Goal: Information Seeking & Learning: Learn about a topic

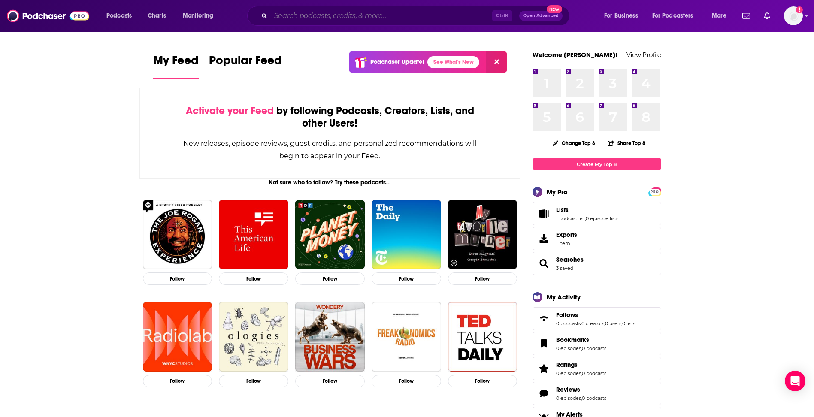
click at [354, 13] on input "Search podcasts, credits, & more..." at bounding box center [381, 16] width 221 height 14
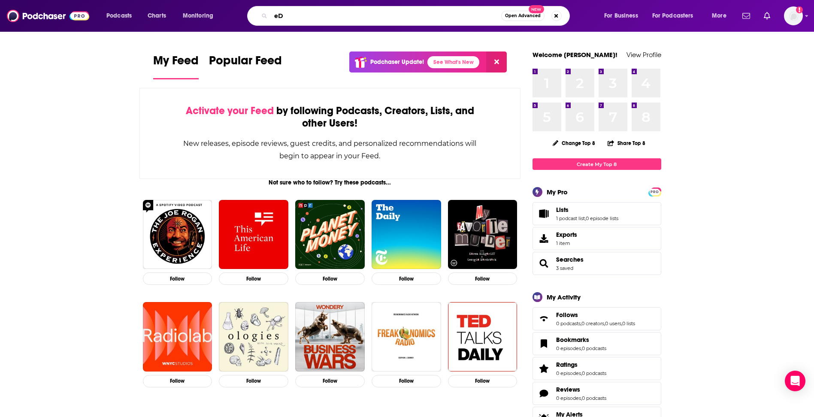
type input "e"
type input "Education Leadership"
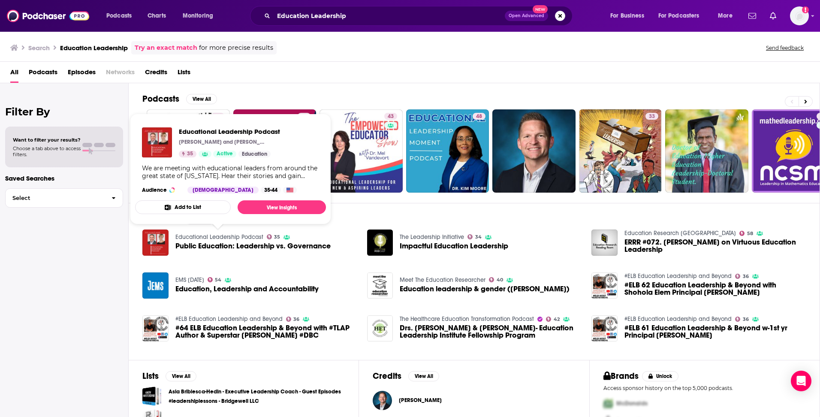
click at [217, 235] on link "Educational Leadership Podcast" at bounding box center [220, 236] width 88 height 7
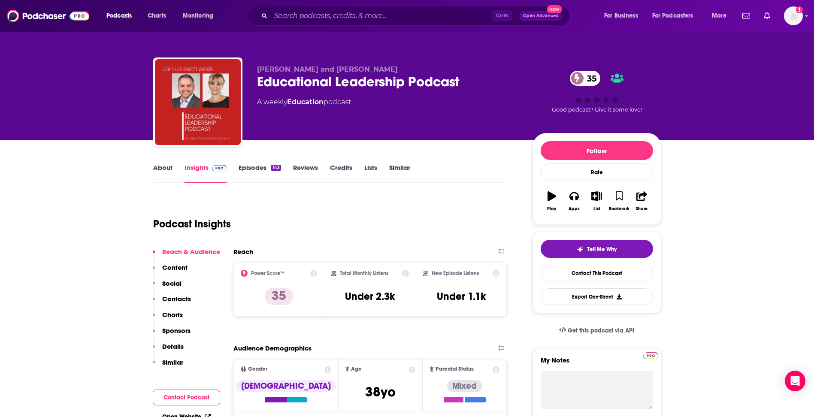
click at [259, 168] on link "Episodes 143" at bounding box center [260, 173] width 42 height 20
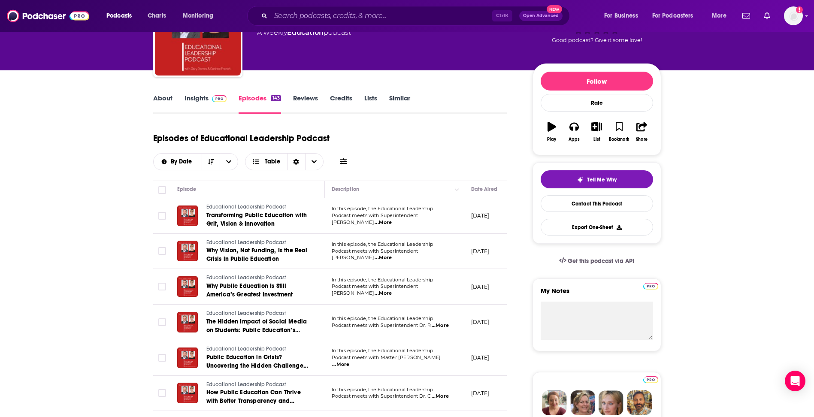
scroll to position [86, 0]
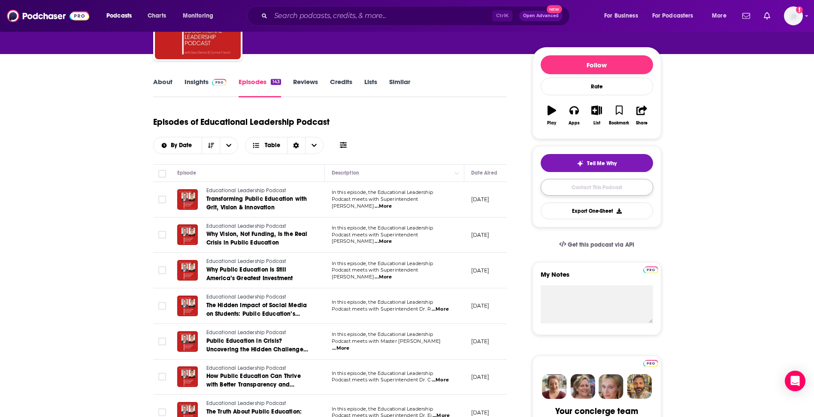
click at [599, 188] on link "Contact This Podcast" at bounding box center [597, 187] width 112 height 17
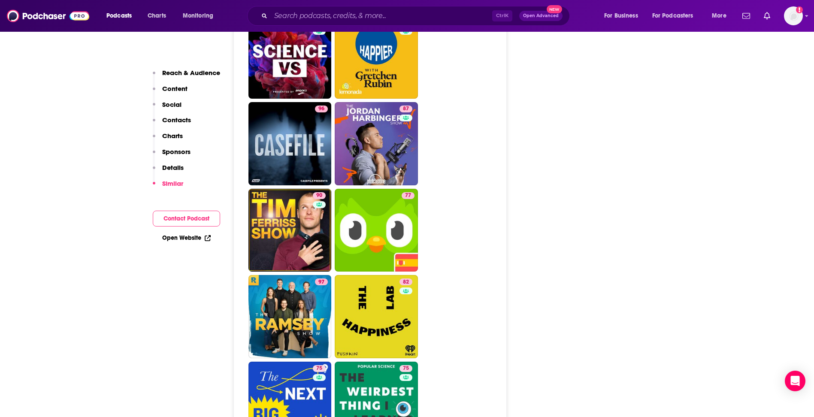
scroll to position [1296, 0]
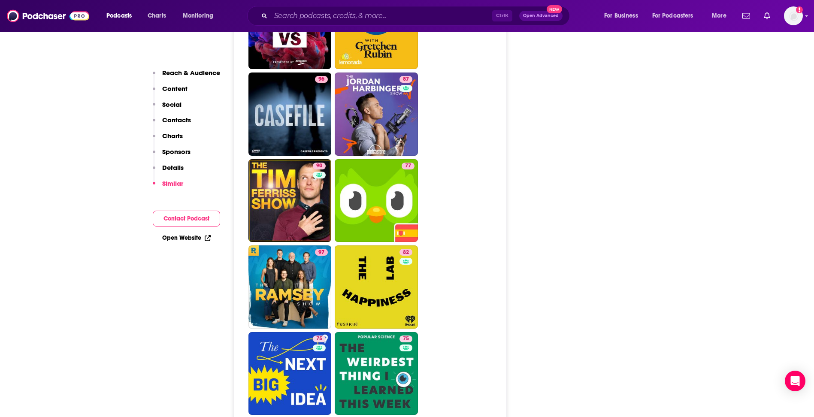
click at [182, 217] on button "Contact Podcast" at bounding box center [186, 219] width 67 height 16
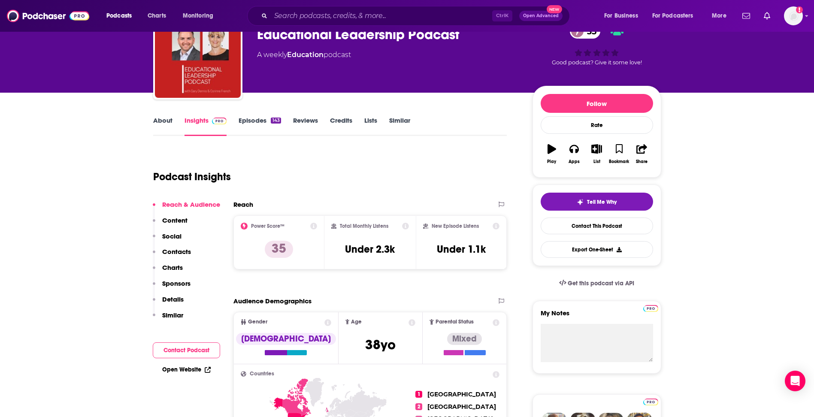
scroll to position [18, 0]
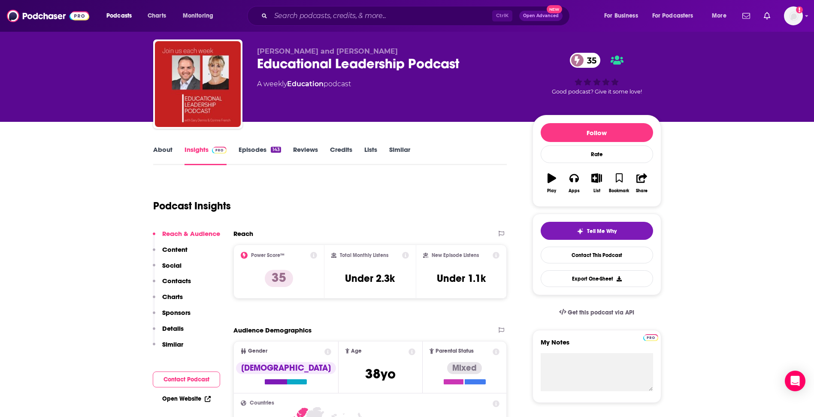
click at [406, 150] on link "Similar" at bounding box center [399, 155] width 21 height 20
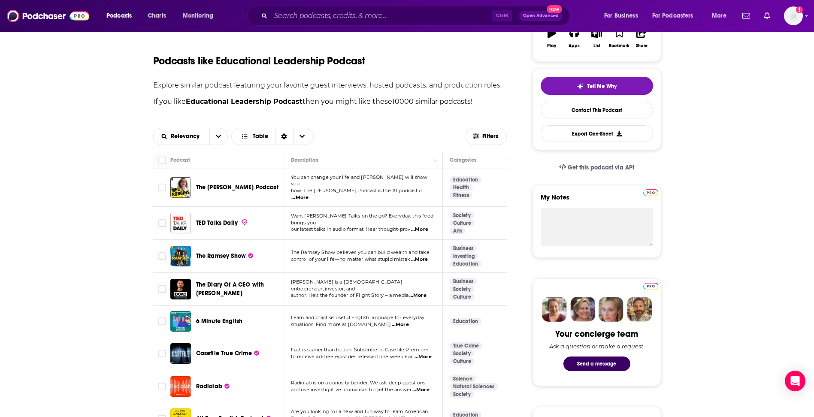
scroll to position [172, 0]
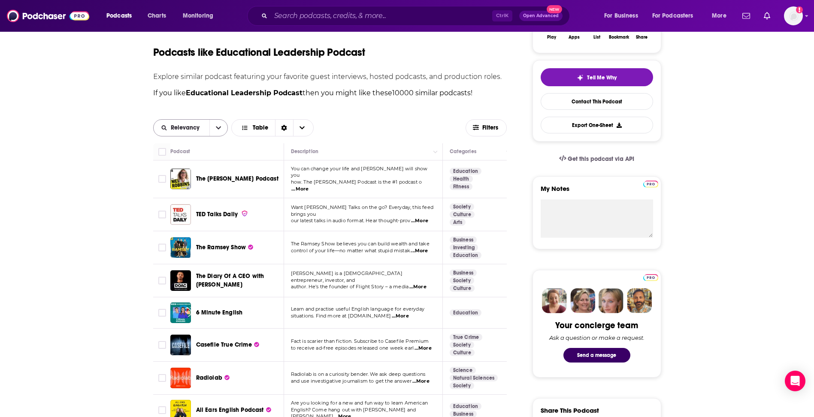
click at [216, 127] on icon "open menu" at bounding box center [218, 127] width 5 height 3
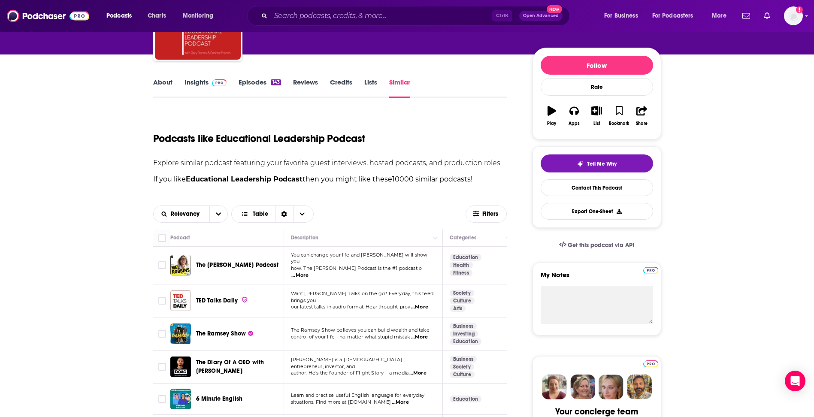
scroll to position [86, 0]
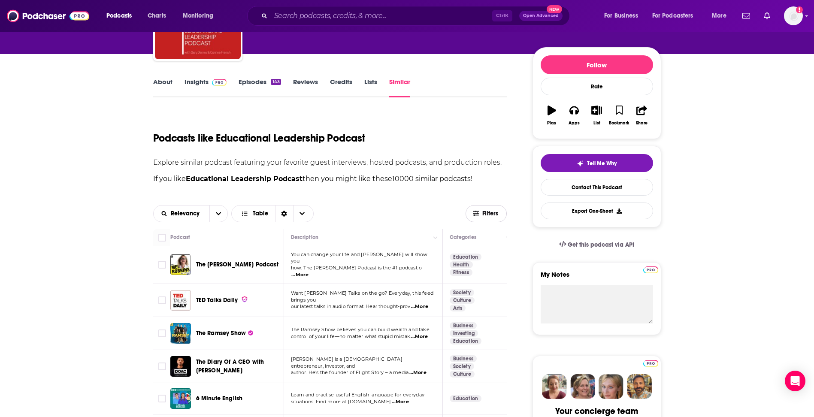
click at [495, 216] on span "Filters" at bounding box center [490, 214] width 17 height 6
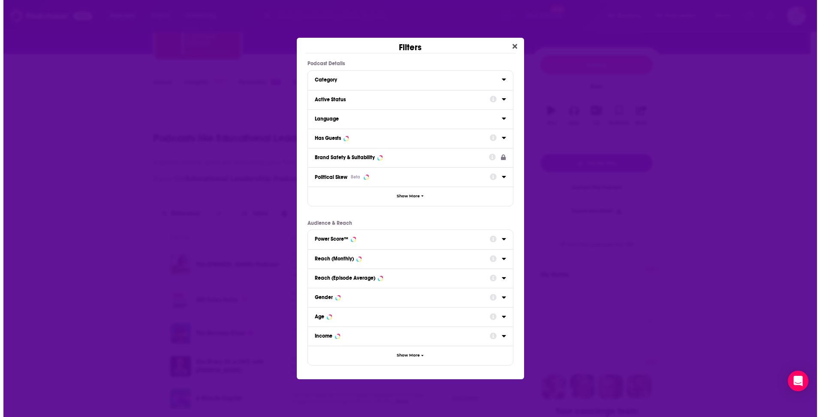
scroll to position [0, 0]
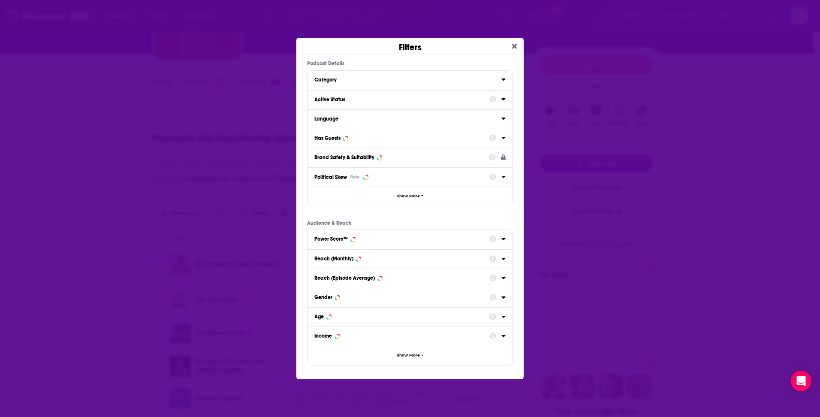
click at [507, 81] on div "Category" at bounding box center [410, 80] width 205 height 19
click at [502, 80] on icon "Dialog" at bounding box center [504, 79] width 4 height 7
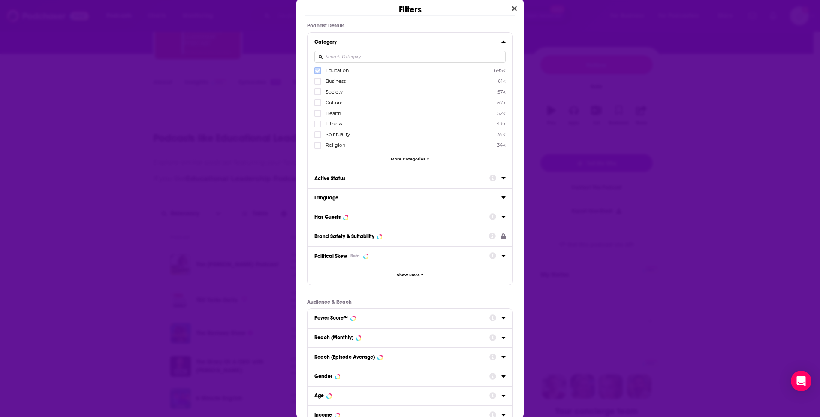
click at [318, 71] on icon "Dialog" at bounding box center [317, 71] width 5 height 4
click at [502, 178] on icon "Dialog" at bounding box center [504, 178] width 4 height 2
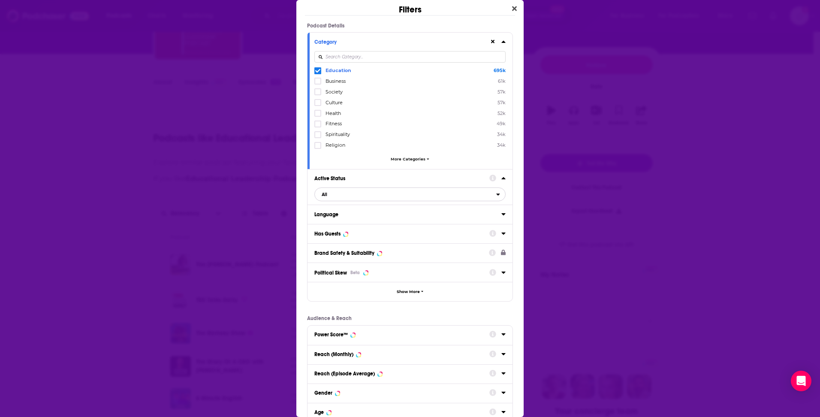
click at [496, 195] on icon "open menu" at bounding box center [498, 194] width 4 height 6
click at [411, 225] on span "63k" at bounding box center [455, 222] width 88 height 5
click at [502, 213] on icon "Dialog" at bounding box center [504, 214] width 4 height 7
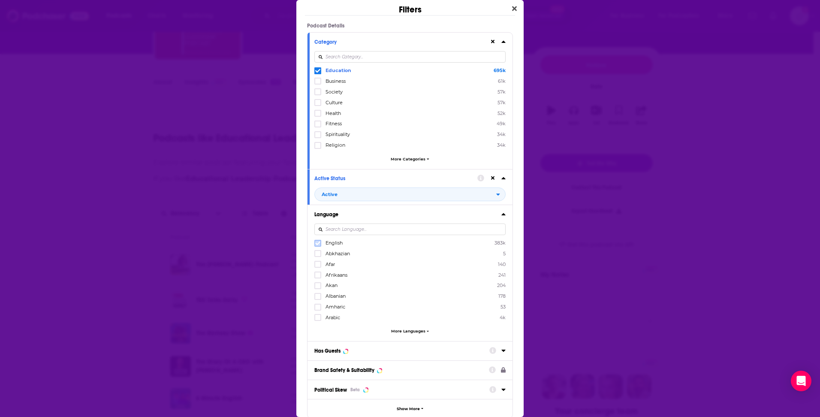
click at [318, 243] on icon "Dialog" at bounding box center [317, 243] width 5 height 4
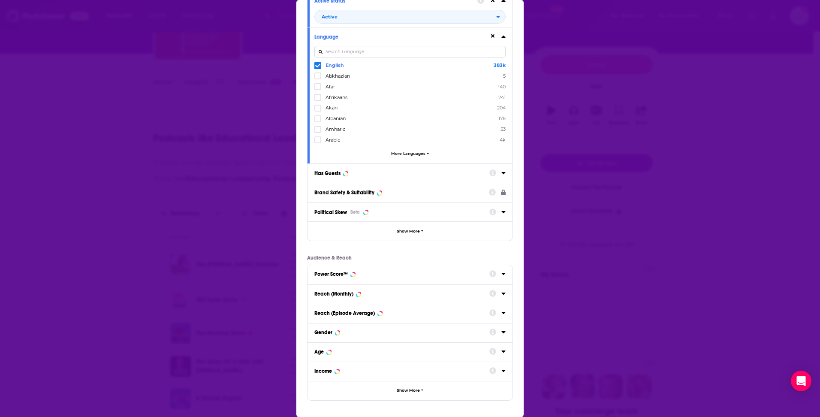
scroll to position [212, 0]
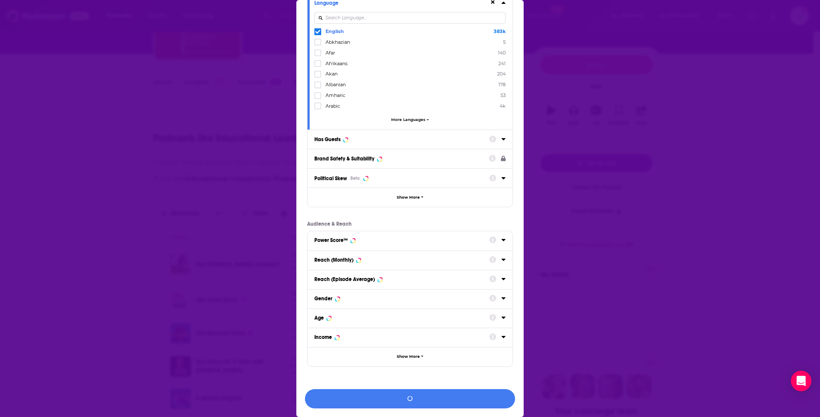
click at [502, 139] on icon "Dialog" at bounding box center [504, 139] width 4 height 2
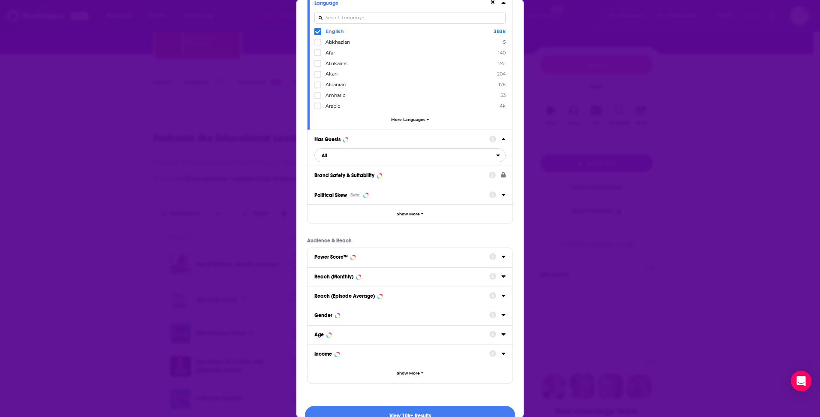
click at [497, 155] on icon "open menu" at bounding box center [498, 155] width 3 height 2
click at [446, 184] on span "79k" at bounding box center [457, 183] width 83 height 5
click at [502, 257] on icon "Dialog" at bounding box center [504, 257] width 4 height 2
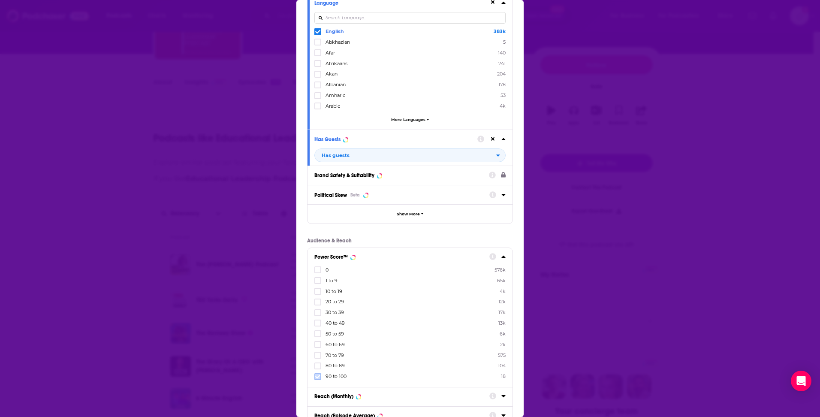
click at [318, 374] on icon "Dialog" at bounding box center [317, 376] width 5 height 5
click at [318, 376] on icon "Dialog" at bounding box center [317, 376] width 5 height 5
click at [317, 374] on icon "Dialog" at bounding box center [317, 376] width 5 height 5
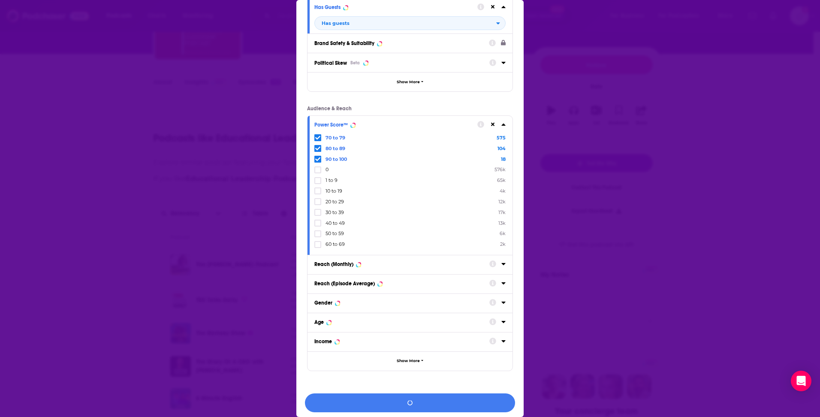
scroll to position [348, 0]
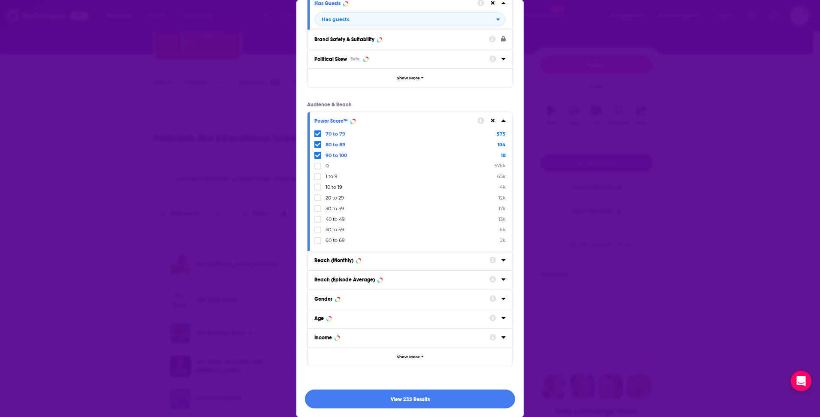
click at [502, 260] on icon "Dialog" at bounding box center [504, 260] width 4 height 2
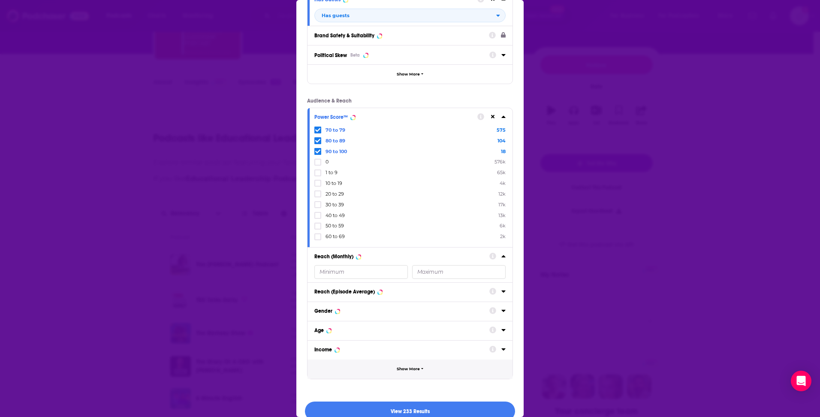
scroll to position [364, 0]
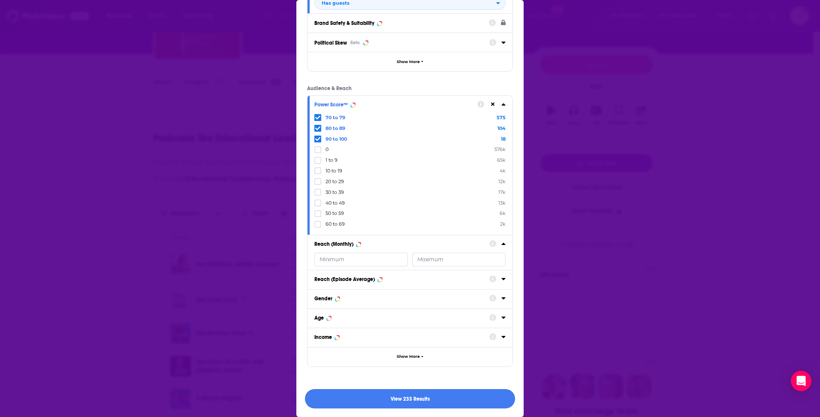
click at [471, 399] on button "View 233 Results" at bounding box center [410, 398] width 210 height 19
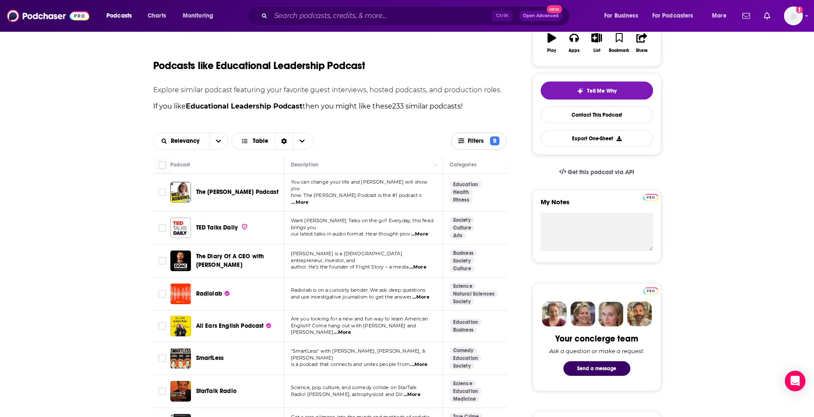
scroll to position [86, 0]
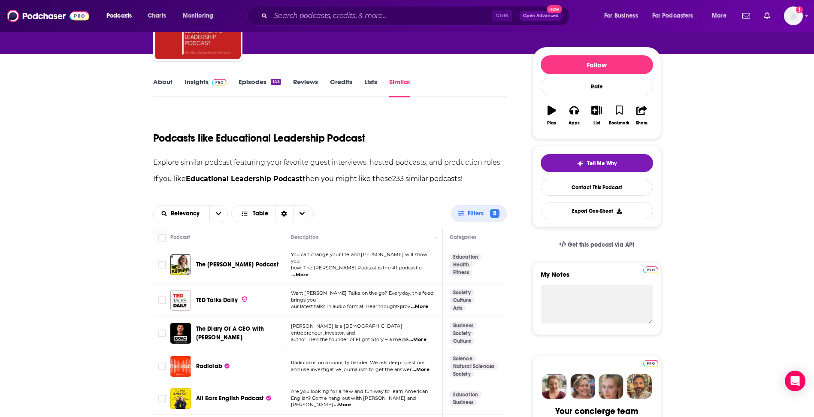
click at [309, 272] on span "...More" at bounding box center [299, 275] width 17 height 7
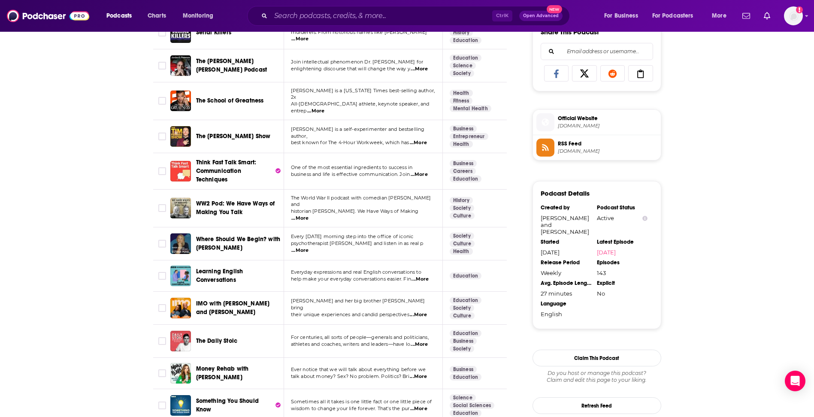
scroll to position [644, 0]
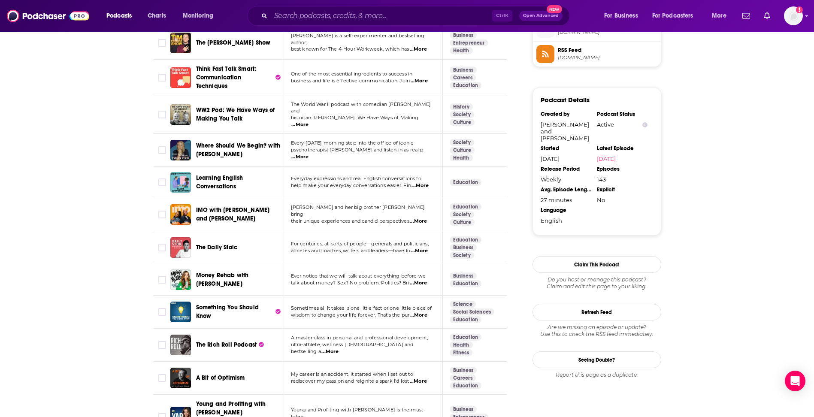
click at [425, 218] on span "...More" at bounding box center [418, 221] width 17 height 7
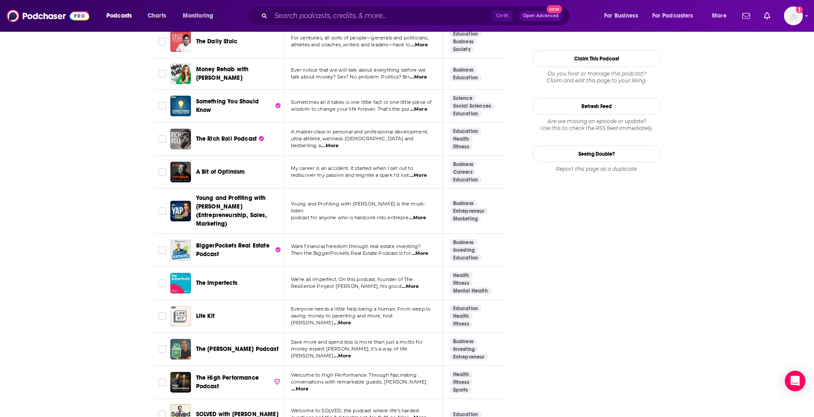
scroll to position [901, 0]
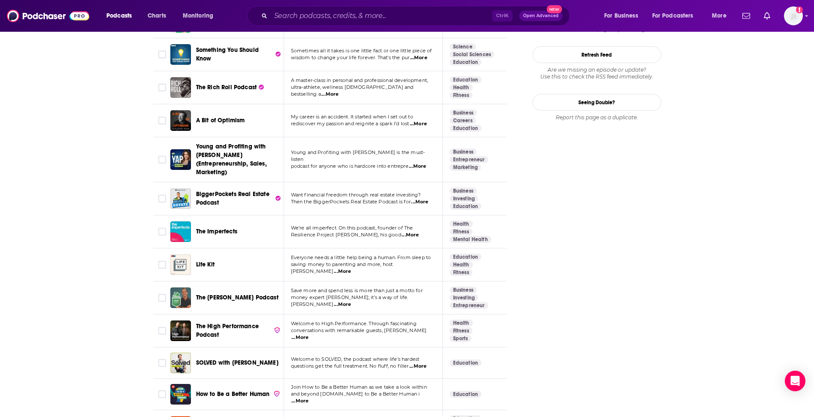
click at [422, 363] on span "...More" at bounding box center [417, 366] width 17 height 7
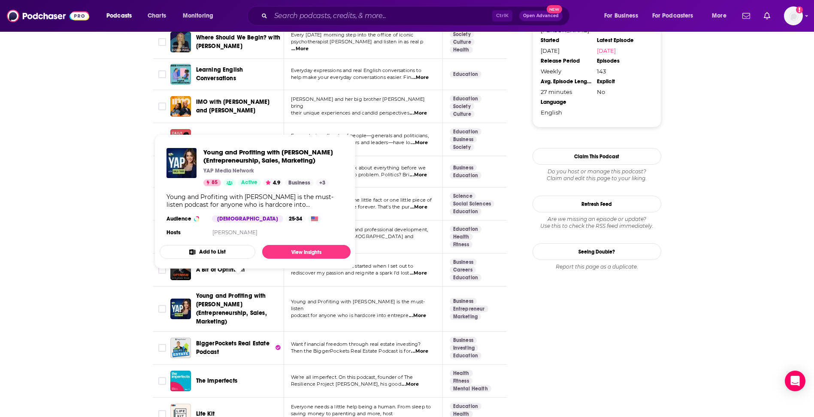
scroll to position [687, 0]
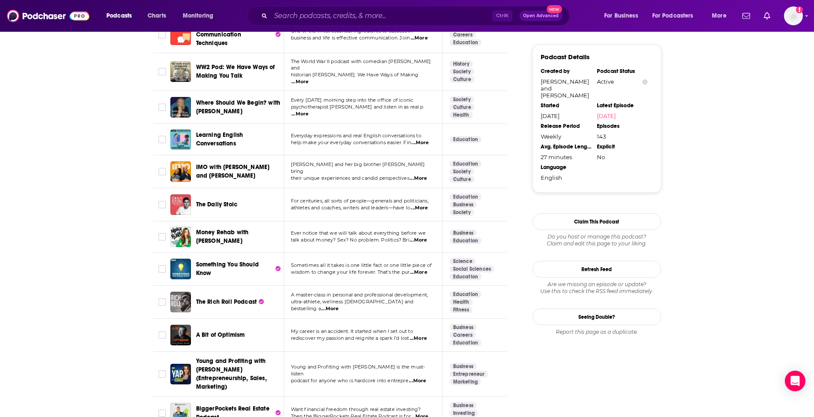
click at [422, 269] on span "...More" at bounding box center [418, 272] width 17 height 7
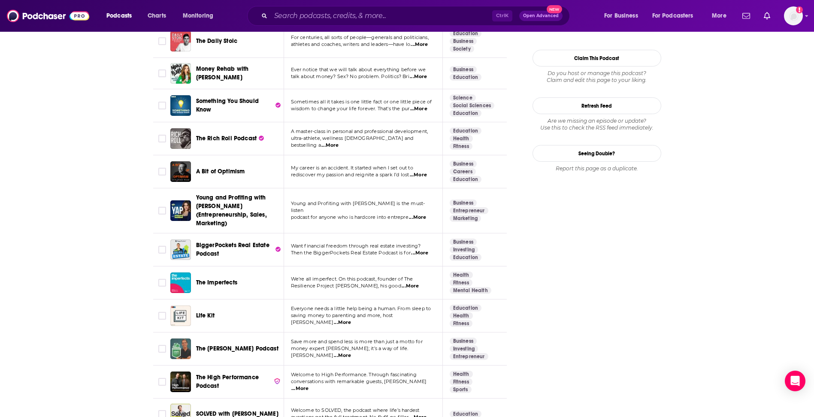
scroll to position [987, 0]
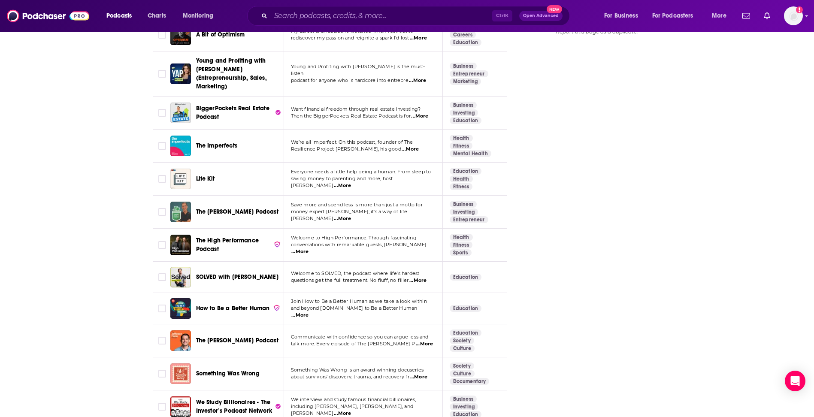
click at [421, 341] on span "...More" at bounding box center [424, 344] width 17 height 7
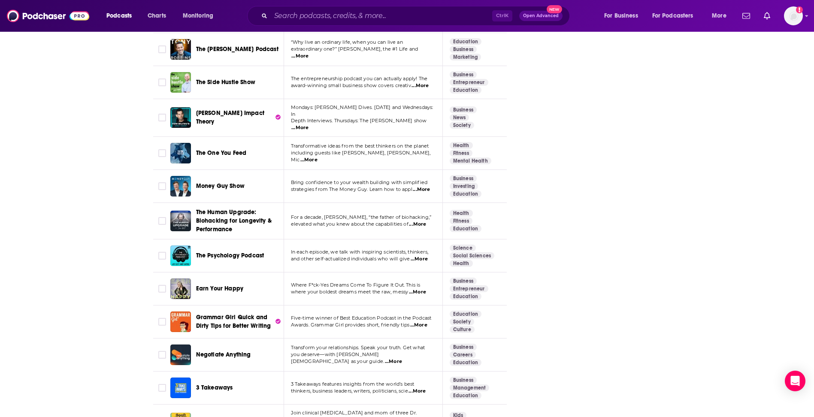
scroll to position [1974, 0]
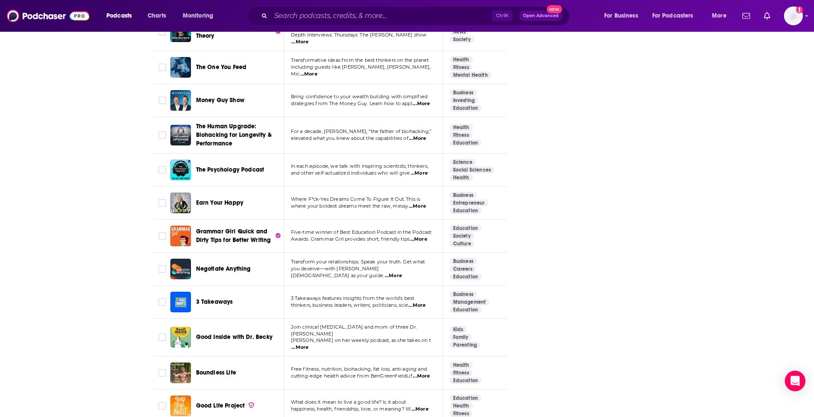
click at [309, 344] on span "...More" at bounding box center [299, 347] width 17 height 7
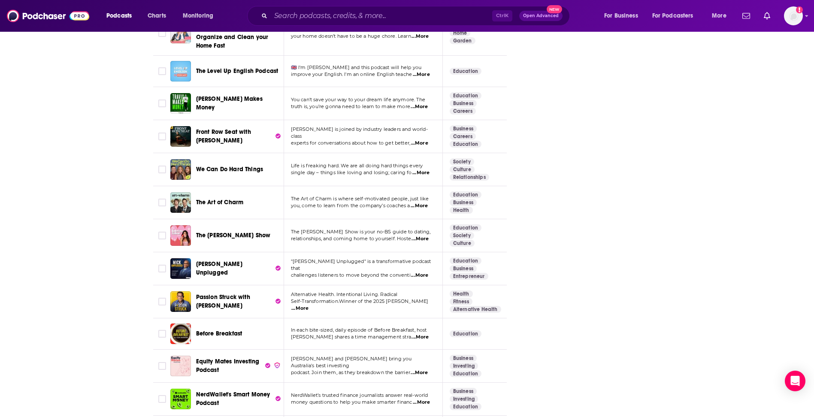
scroll to position [2575, 0]
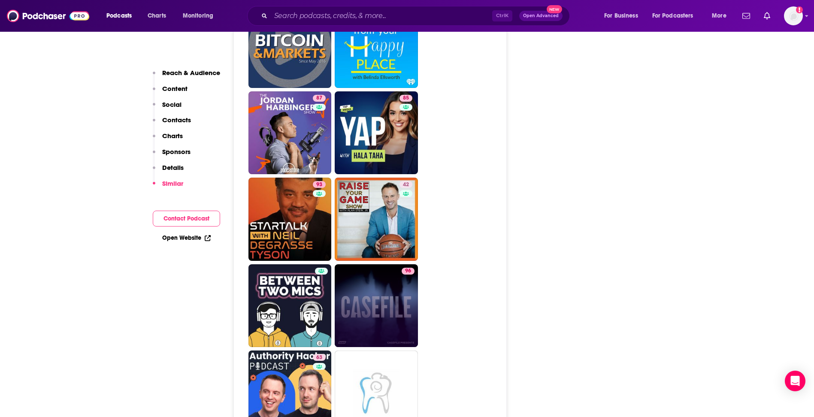
scroll to position [2918, 0]
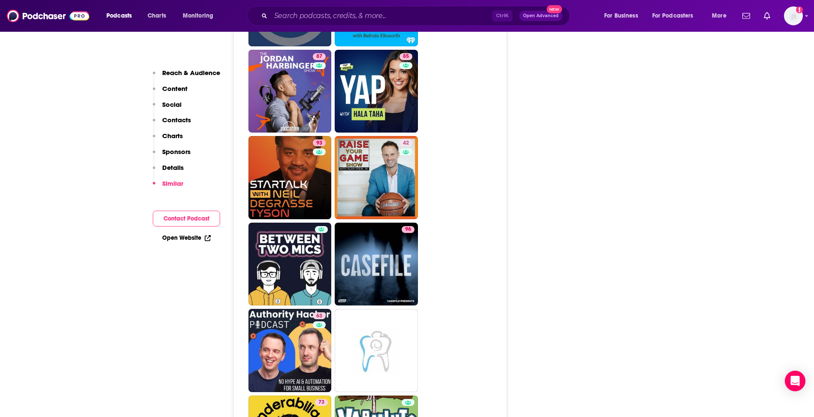
click at [172, 119] on p "Contacts" at bounding box center [176, 120] width 29 height 8
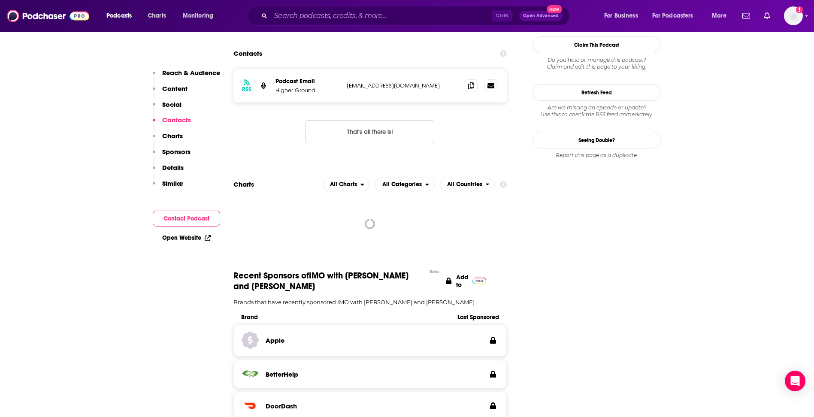
scroll to position [716, 0]
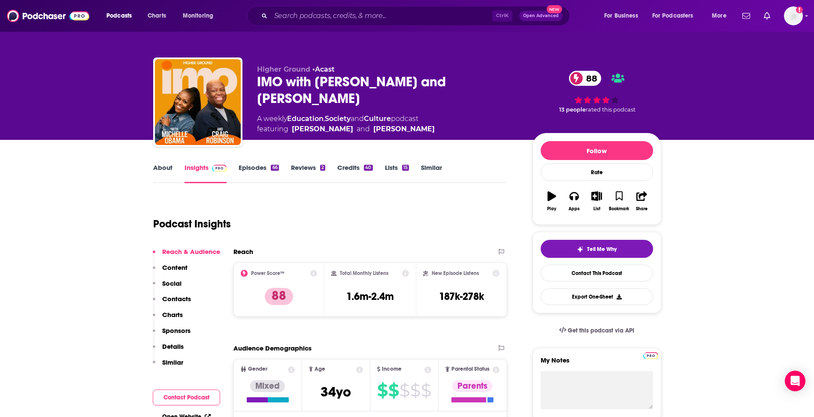
drag, startPoint x: 328, startPoint y: 100, endPoint x: 243, endPoint y: 82, distance: 86.4
click at [243, 82] on div "Higher Ground • Acast IMO with Michelle Obama and Craig Robinson 88 A weekly Ed…" at bounding box center [407, 103] width 508 height 93
copy h2 "IMO with Michelle Obama and Craig Robinson"
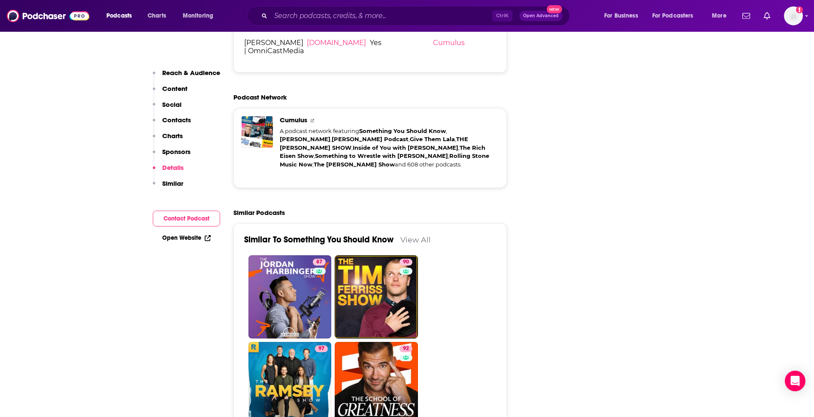
scroll to position [1631, 0]
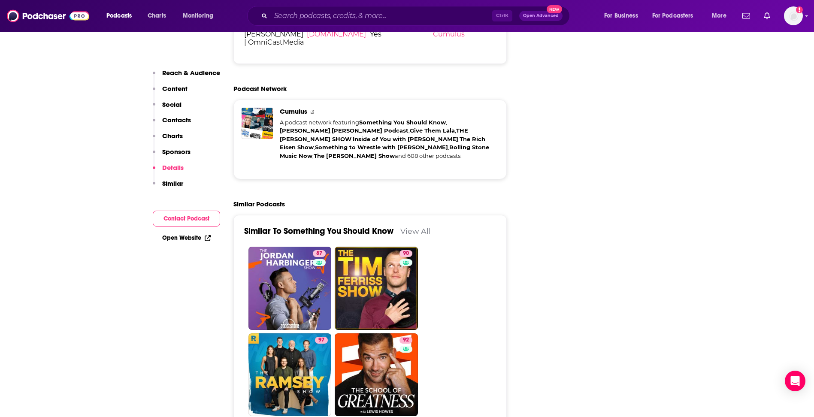
click at [166, 117] on p "Contacts" at bounding box center [176, 120] width 29 height 8
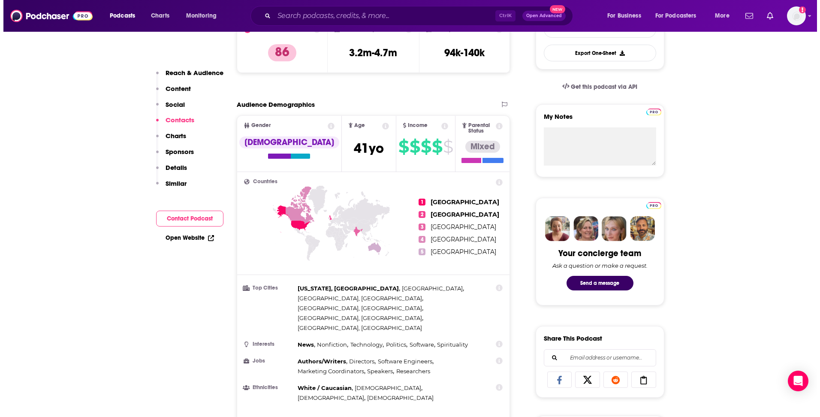
scroll to position [0, 0]
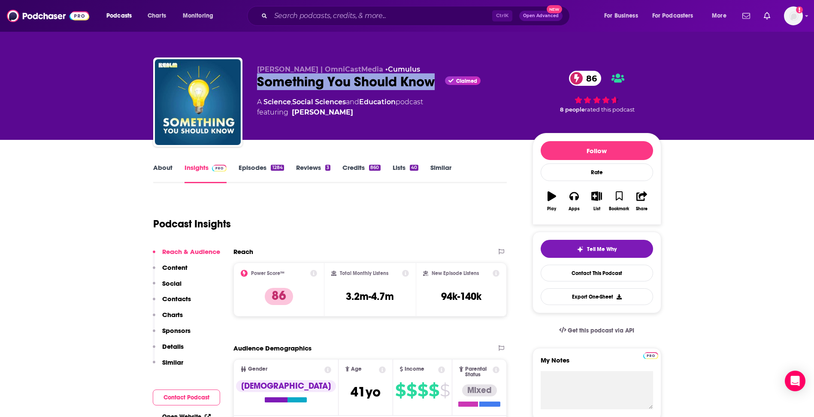
drag, startPoint x: 435, startPoint y: 84, endPoint x: 258, endPoint y: 90, distance: 176.4
click at [258, 90] on div "Something You Should Know Claimed 86" at bounding box center [388, 81] width 262 height 17
copy h2 "Something You Should Know"
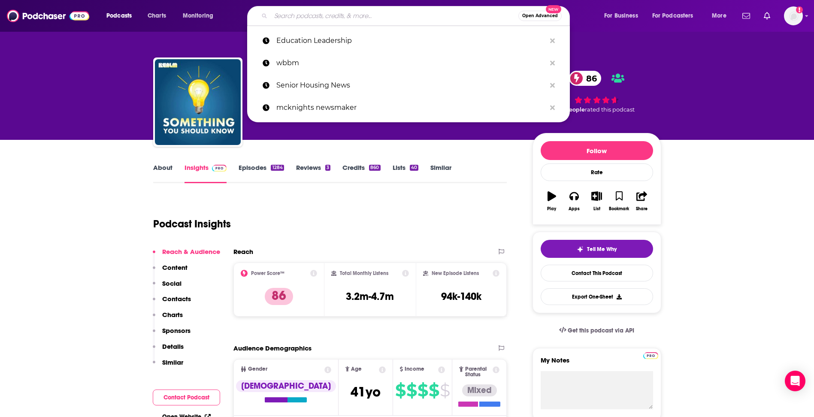
click at [294, 13] on input "Search podcasts, credits, & more..." at bounding box center [395, 16] width 248 height 14
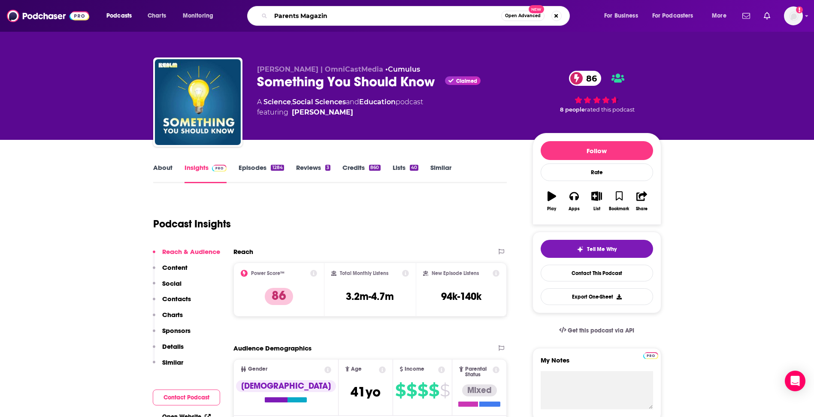
type input "Parents Magazine"
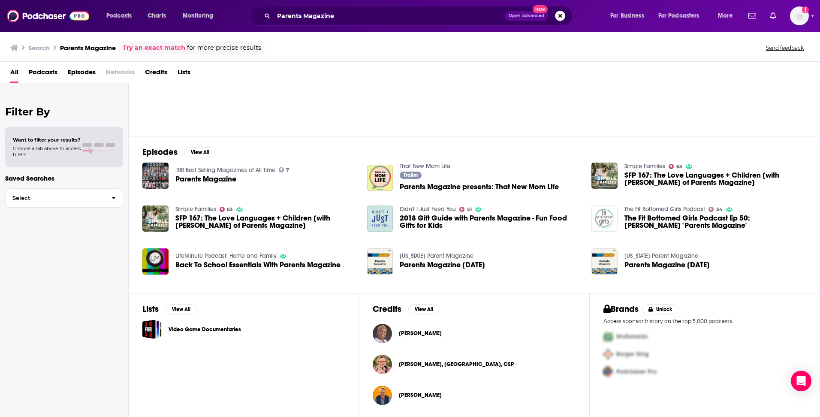
scroll to position [68, 0]
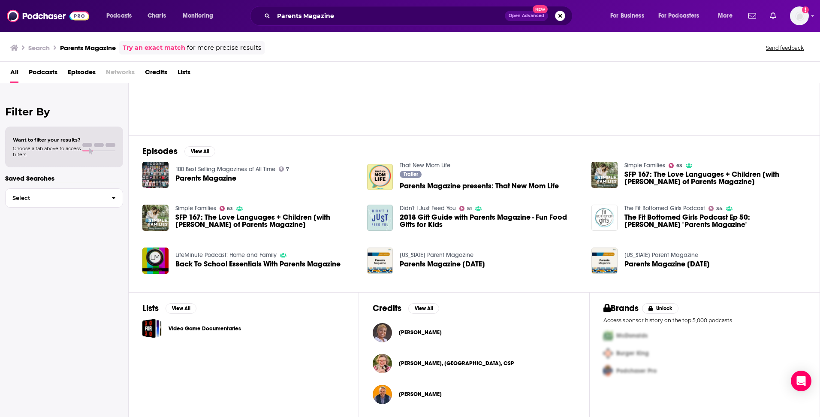
click at [138, 45] on link "Try an exact match" at bounding box center [154, 48] width 63 height 10
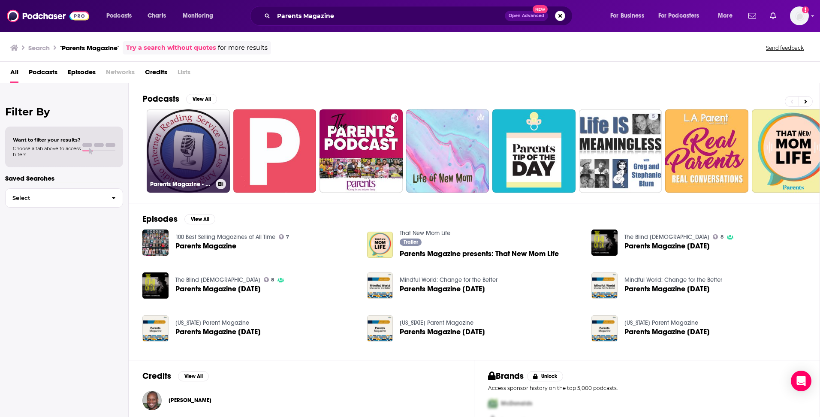
click at [203, 140] on link "Parents Magazine - AIRSLA" at bounding box center [188, 150] width 83 height 83
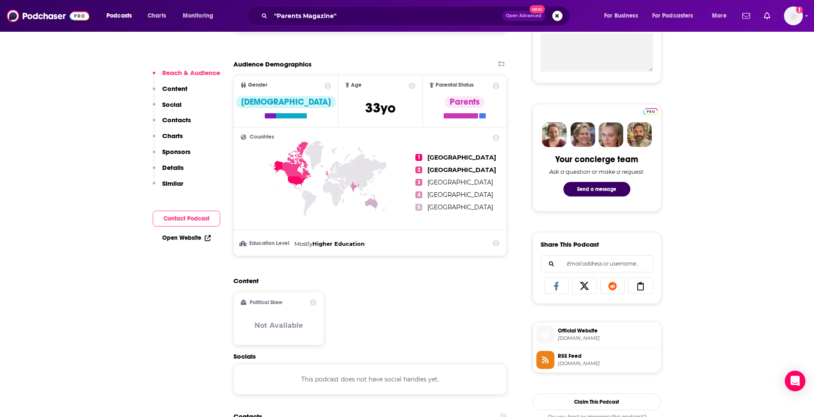
scroll to position [343, 0]
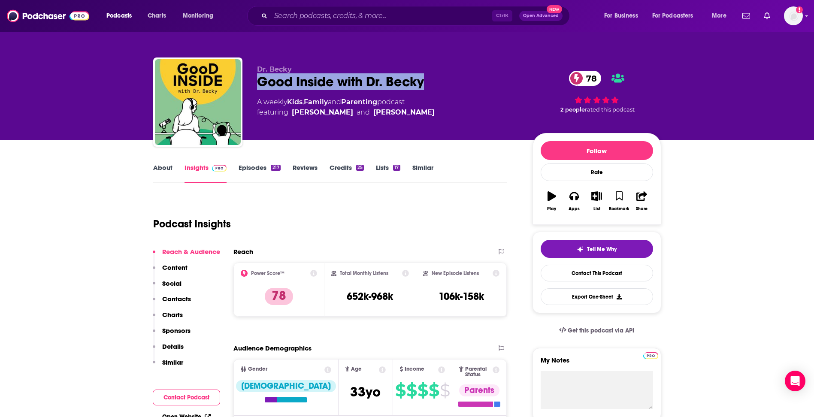
drag, startPoint x: 426, startPoint y: 84, endPoint x: 259, endPoint y: 80, distance: 166.5
click at [259, 80] on div "Good Inside with Dr. [PERSON_NAME] 78" at bounding box center [388, 81] width 262 height 17
copy h2 "Good Inside with Dr. Becky"
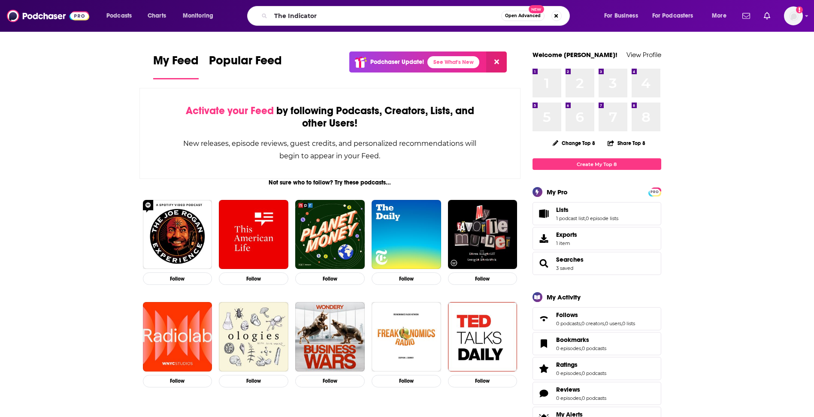
type input "The Indicator"
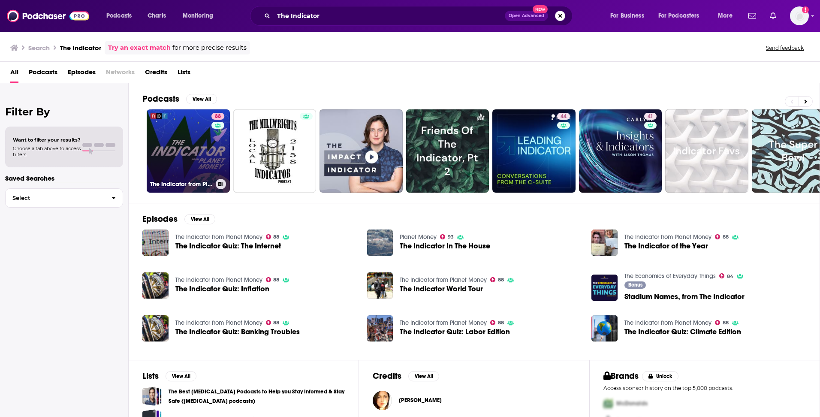
click at [183, 137] on link "88 The Indicator from Planet Money" at bounding box center [188, 150] width 83 height 83
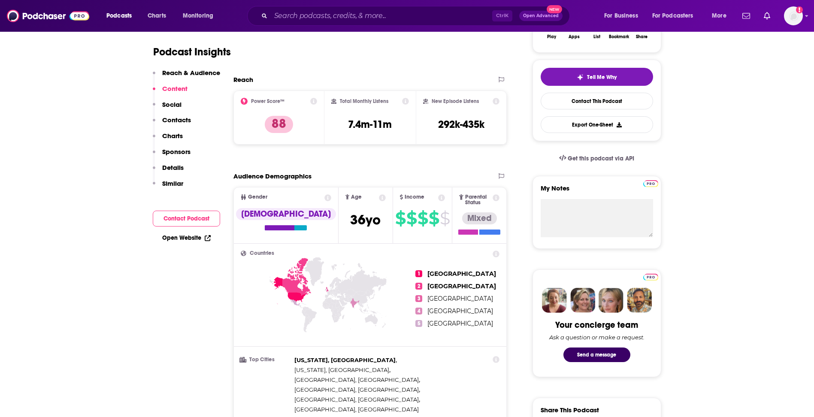
scroll to position [172, 0]
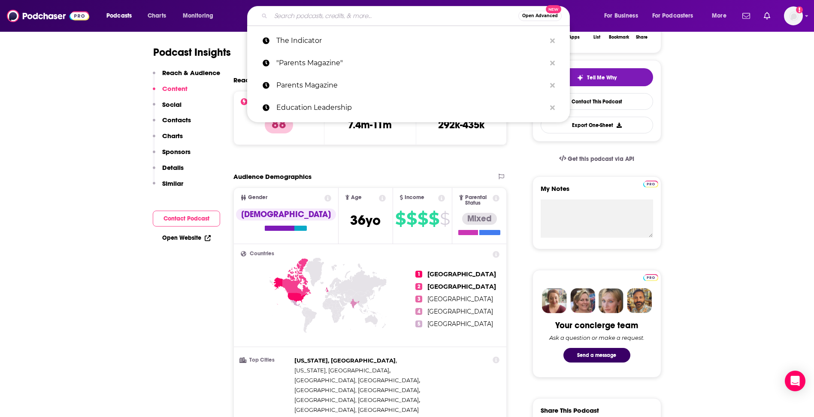
click at [287, 18] on input "Search podcasts, credits, & more..." at bounding box center [395, 16] width 248 height 14
paste input "The Business of Giving"
type input "The Business of Giving"
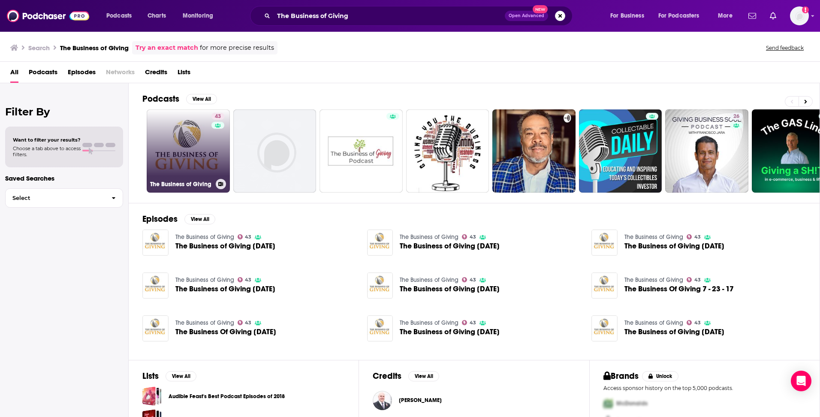
click at [186, 141] on link "43 The Business of Giving" at bounding box center [188, 150] width 83 height 83
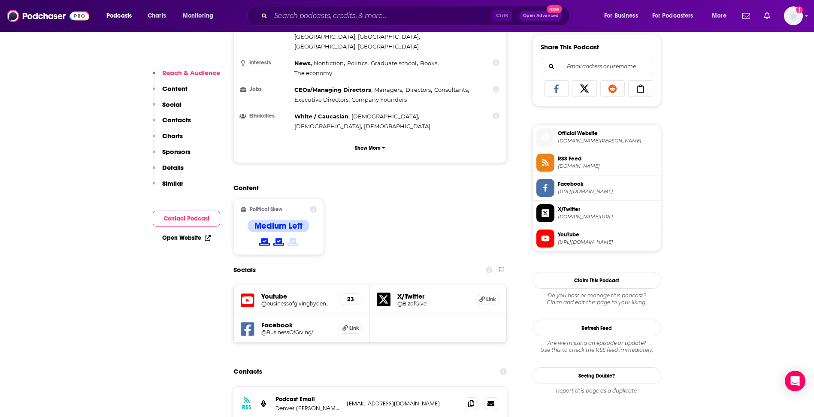
scroll to position [601, 0]
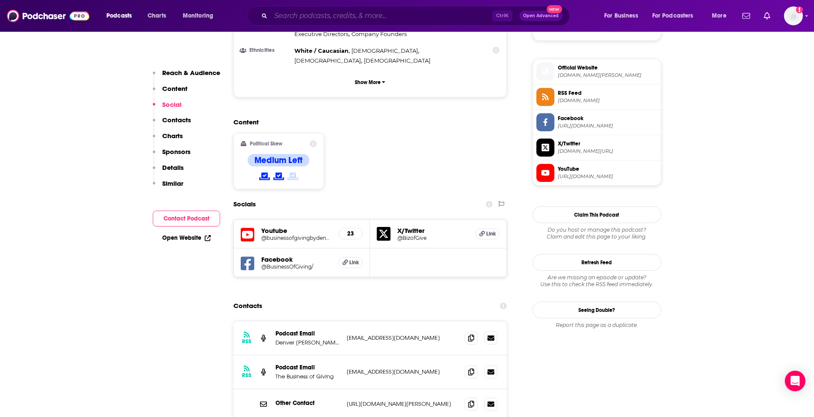
click at [300, 18] on input "Search podcasts, credits, & more..." at bounding box center [381, 16] width 221 height 14
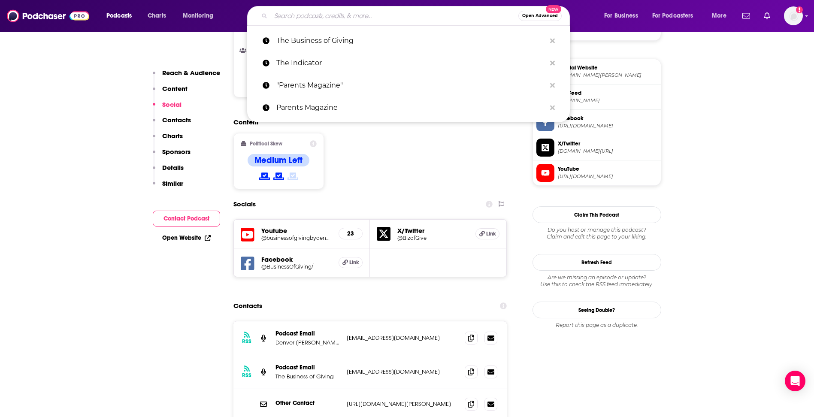
paste input "All Things Considered"
type input "All Things Considered"
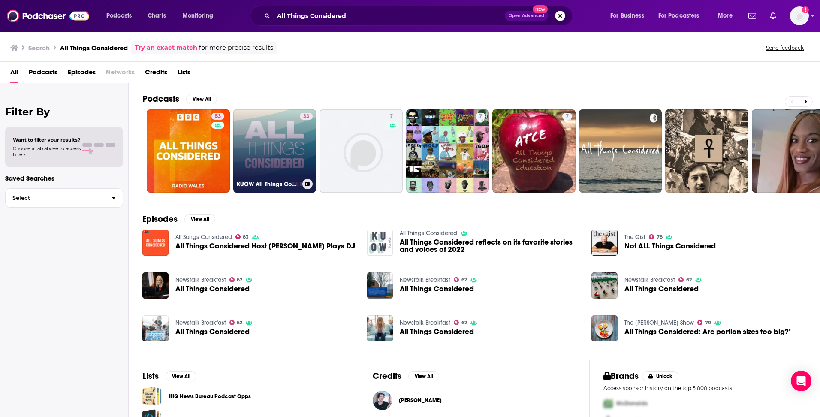
click at [274, 133] on link "33 KUOW All Things Considered" at bounding box center [274, 150] width 83 height 83
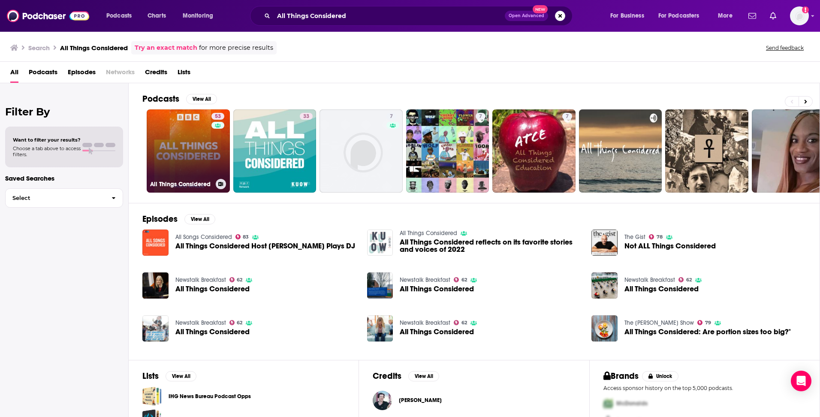
click at [190, 149] on link "53 All Things Considered" at bounding box center [188, 150] width 83 height 83
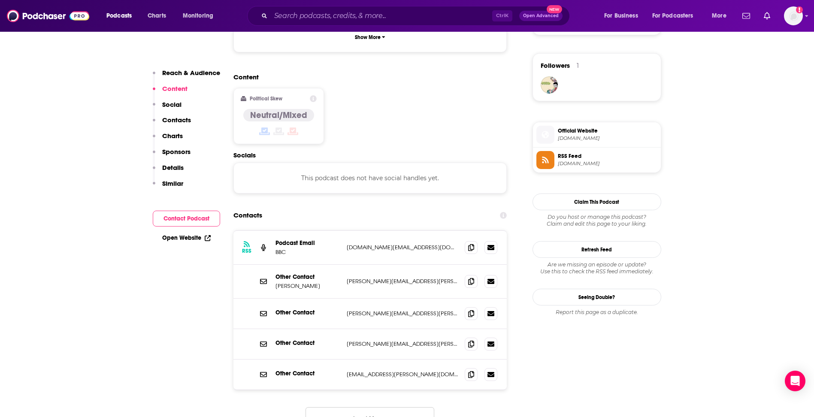
scroll to position [386, 0]
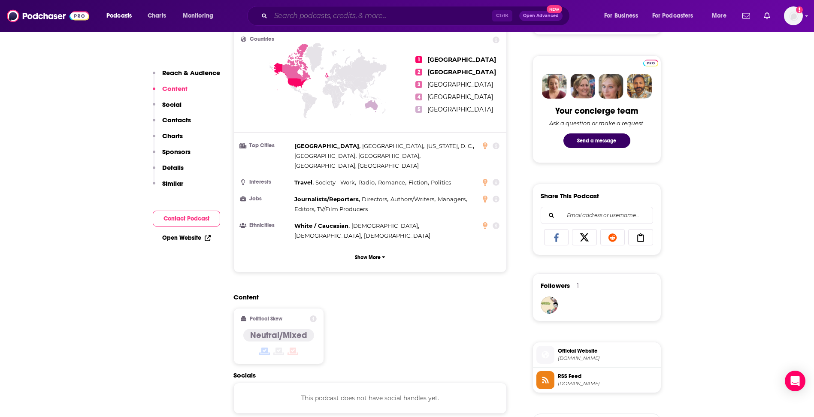
click at [290, 19] on input "Search podcasts, credits, & more..." at bounding box center [381, 16] width 221 height 14
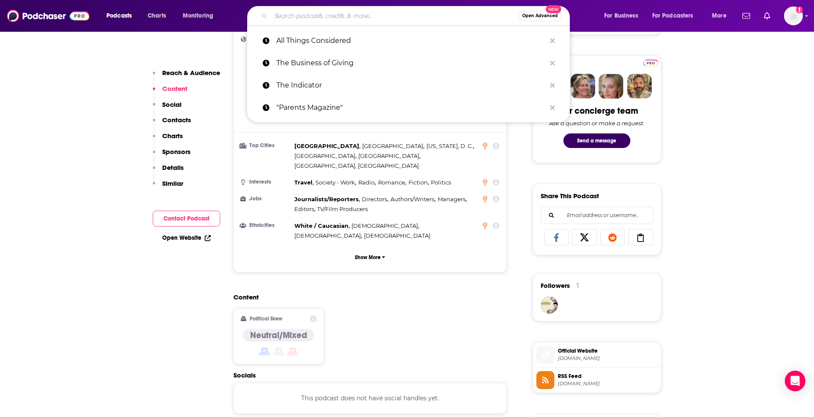
paste input "On Point"
type input "On Point"
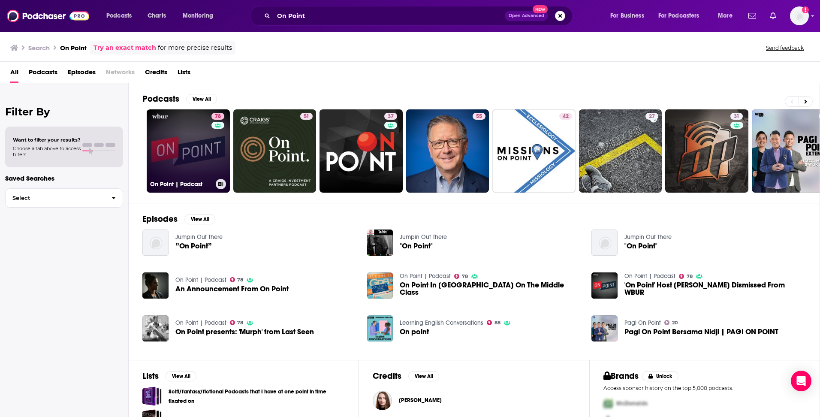
click at [173, 145] on link "78 On Point | Podcast" at bounding box center [188, 150] width 83 height 83
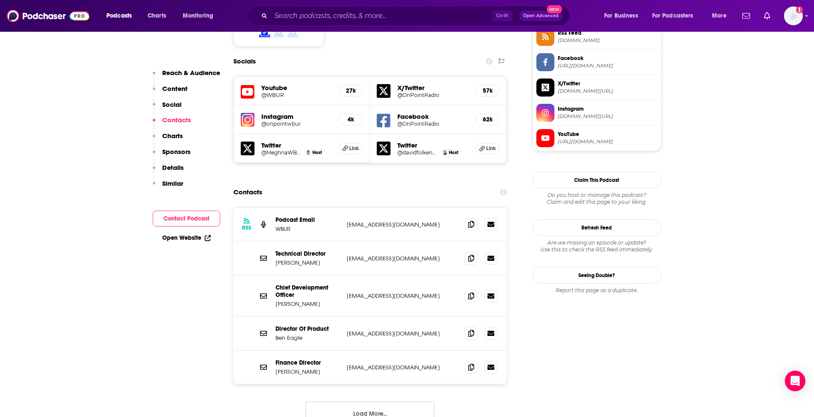
scroll to position [687, 0]
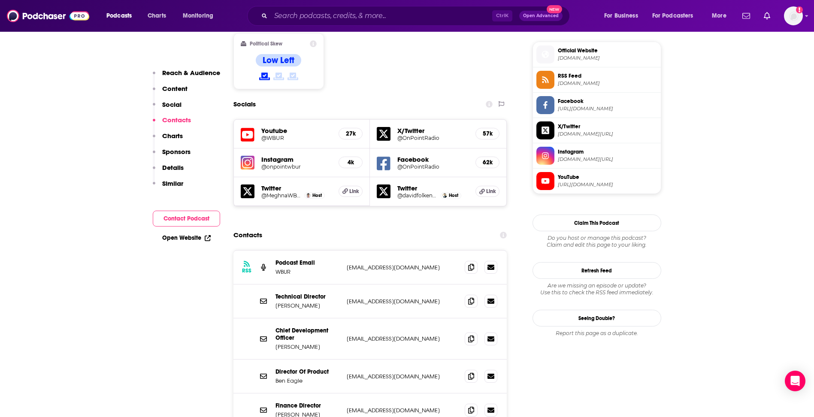
click at [282, 7] on div "Ctrl K Open Advanced New" at bounding box center [408, 16] width 323 height 20
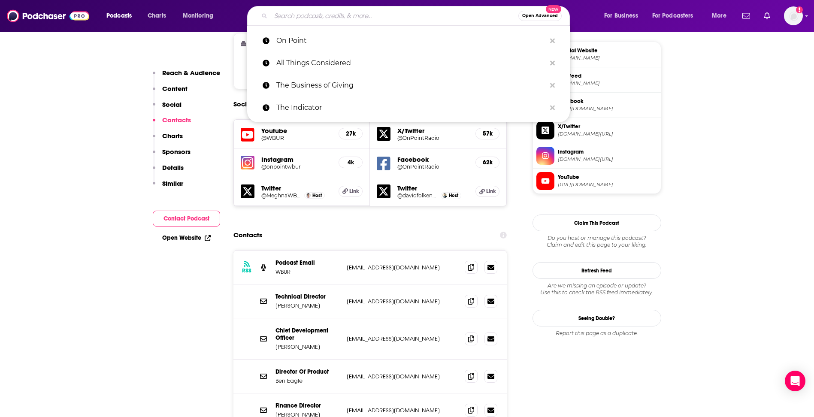
click at [282, 12] on input "Search podcasts, credits, & more..." at bounding box center [395, 16] width 248 height 14
paste input "Hidden Brain"
type input "Hidden Brain"
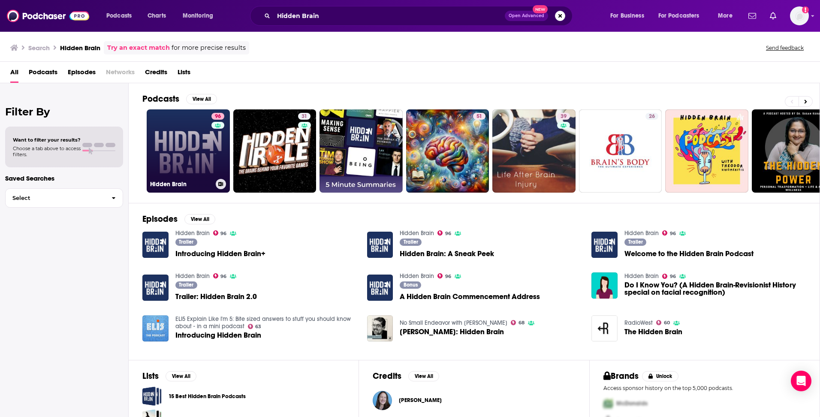
click at [188, 156] on link "96 Hidden Brain" at bounding box center [188, 150] width 83 height 83
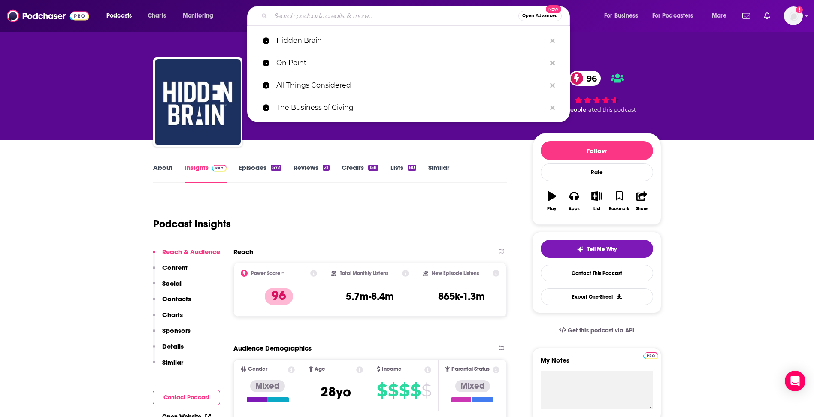
click at [298, 15] on input "Search podcasts, credits, & more..." at bounding box center [395, 16] width 248 height 14
paste input "Armchair Expert"
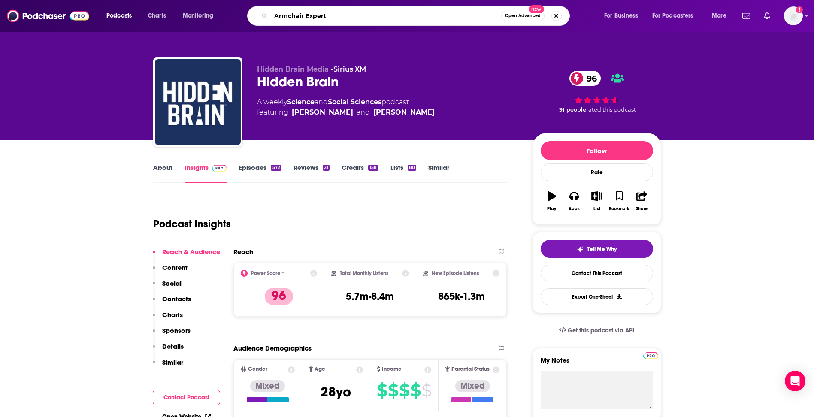
type input "Armchair Expert"
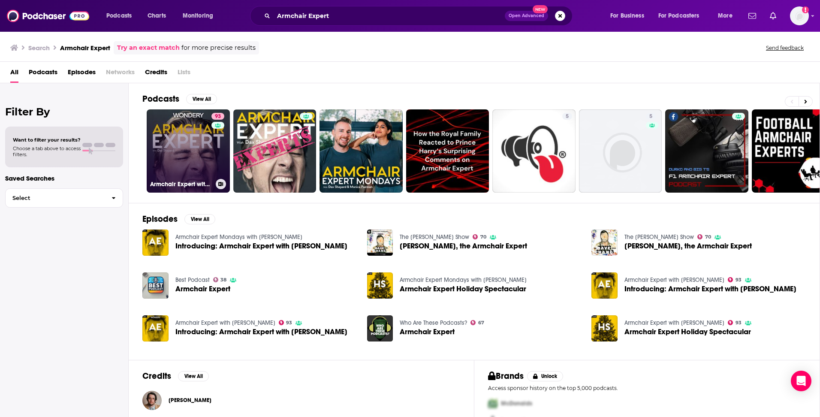
click at [183, 148] on link "93 Armchair Expert with [PERSON_NAME]" at bounding box center [188, 150] width 83 height 83
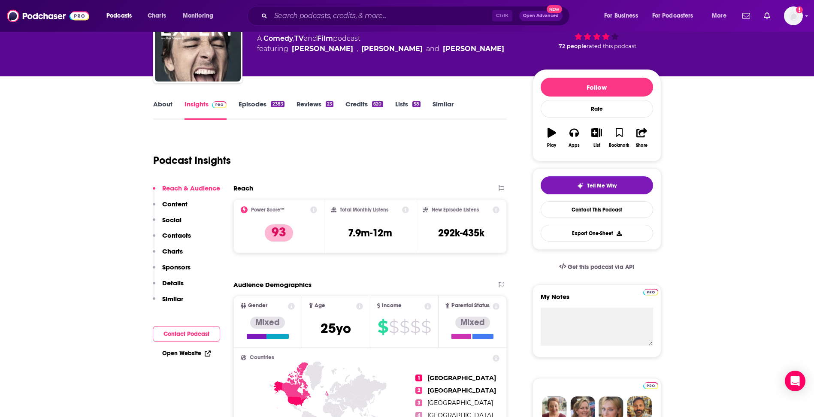
scroll to position [43, 0]
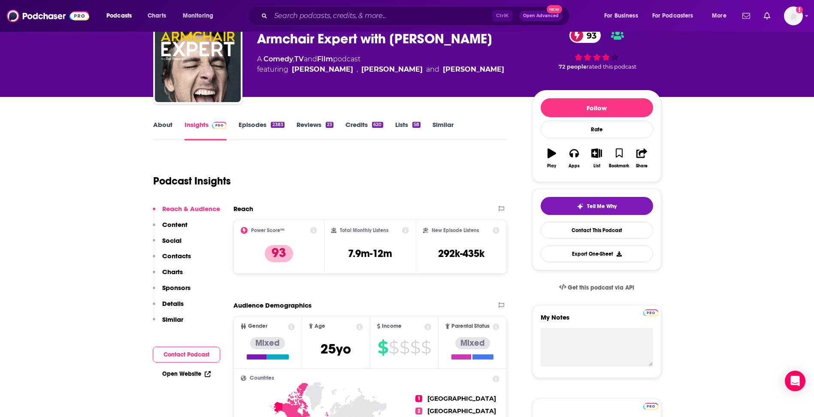
click at [248, 127] on link "Episodes 2383" at bounding box center [261, 131] width 45 height 20
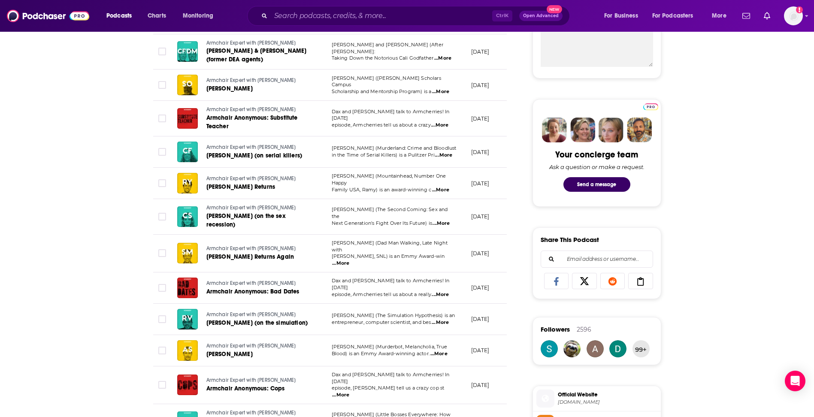
scroll to position [343, 0]
